Goal: Transaction & Acquisition: Purchase product/service

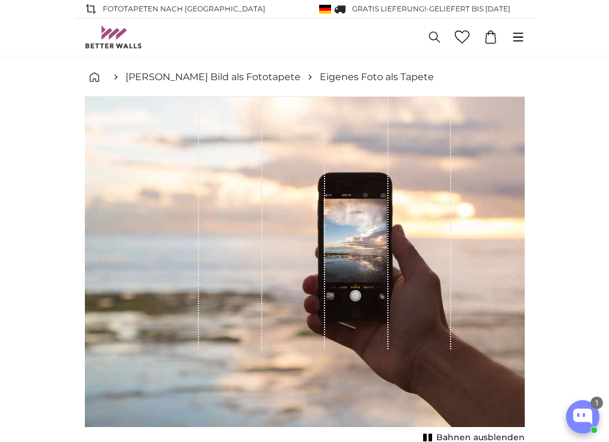
type input "50200"
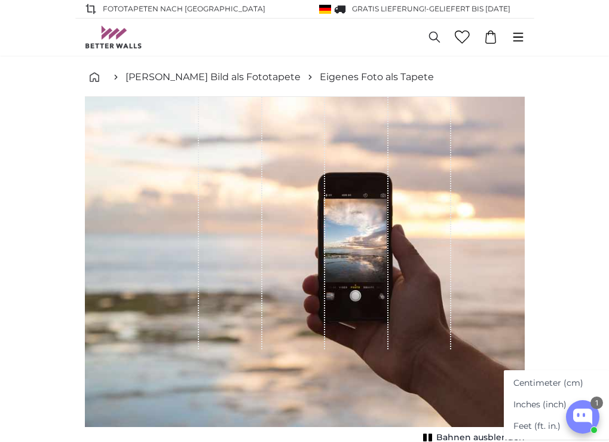
scroll to position [60, 0]
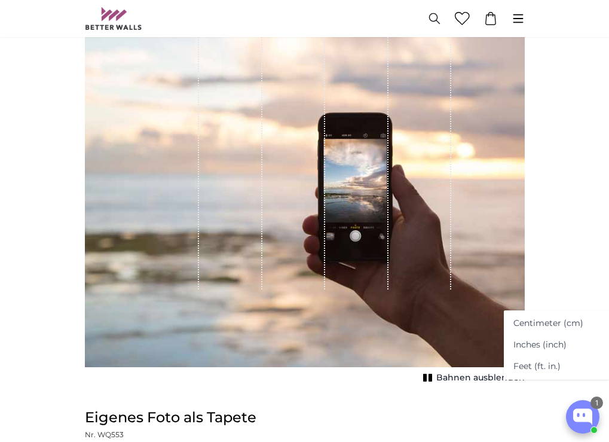
drag, startPoint x: 387, startPoint y: 286, endPoint x: 389, endPoint y: 292, distance: 6.4
drag, startPoint x: 389, startPoint y: 292, endPoint x: 583, endPoint y: 10, distance: 342.7
click at [525, 10] on div "(de) English [DEMOGRAPHIC_DATA] Español Deutsch Dansk" at bounding box center [305, 18] width 440 height 37
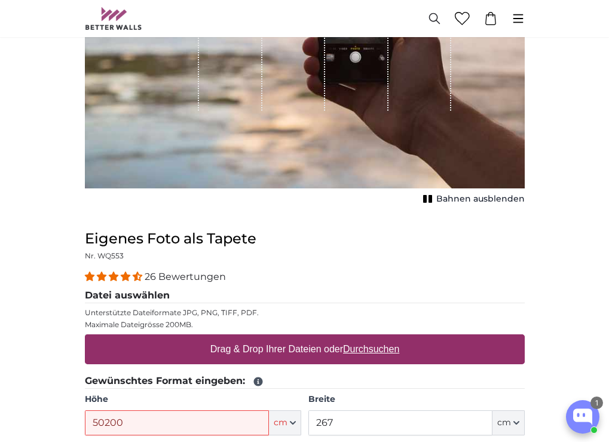
scroll to position [179, 0]
